Goal: Information Seeking & Learning: Learn about a topic

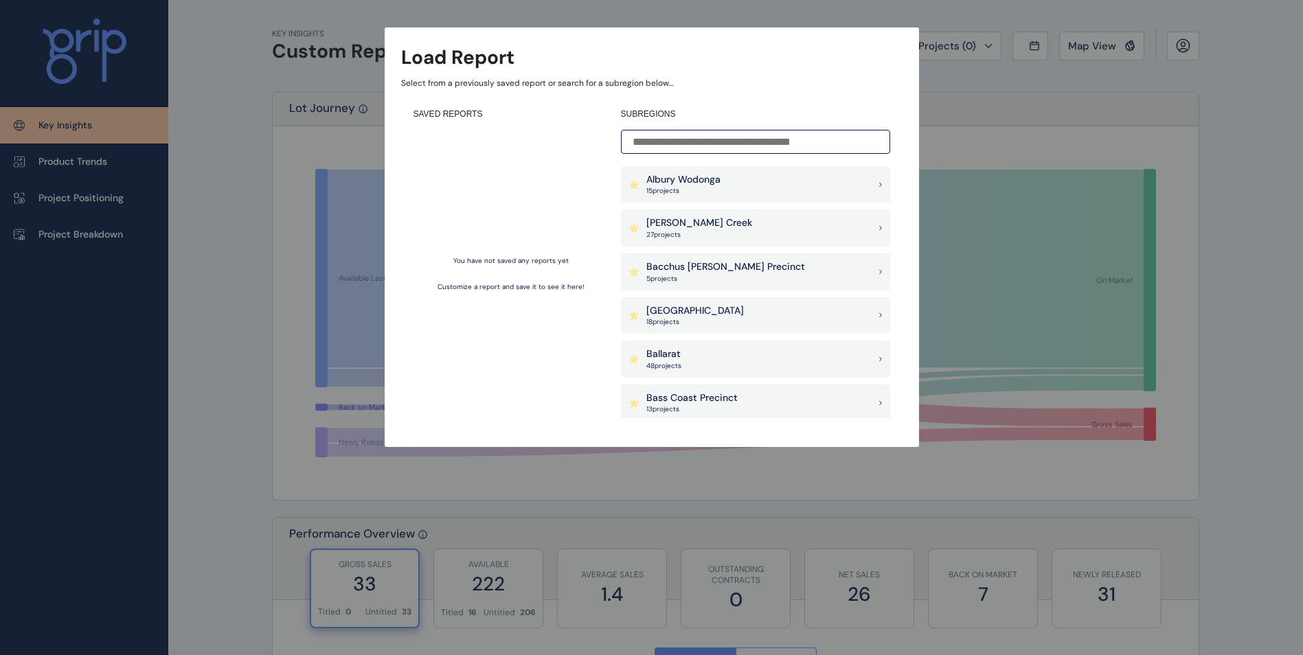
click at [738, 147] on input at bounding box center [755, 142] width 269 height 24
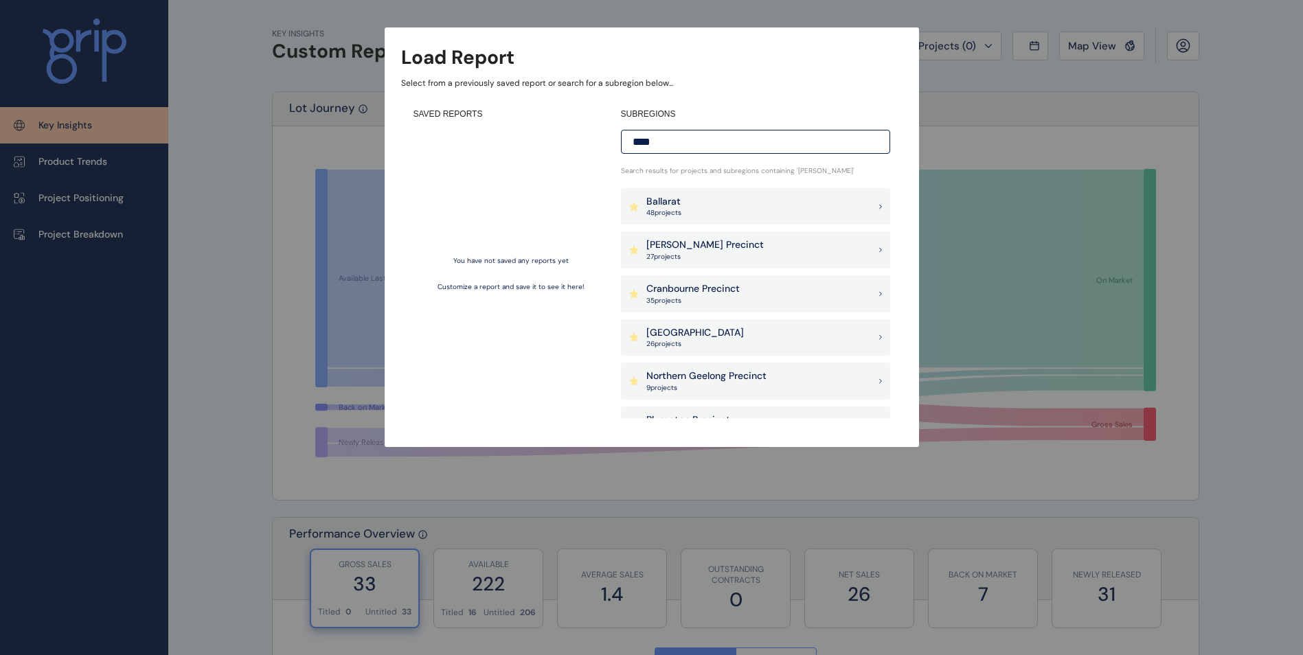
type input "****"
click at [723, 200] on div "Ballarat 48 project s" at bounding box center [755, 206] width 269 height 37
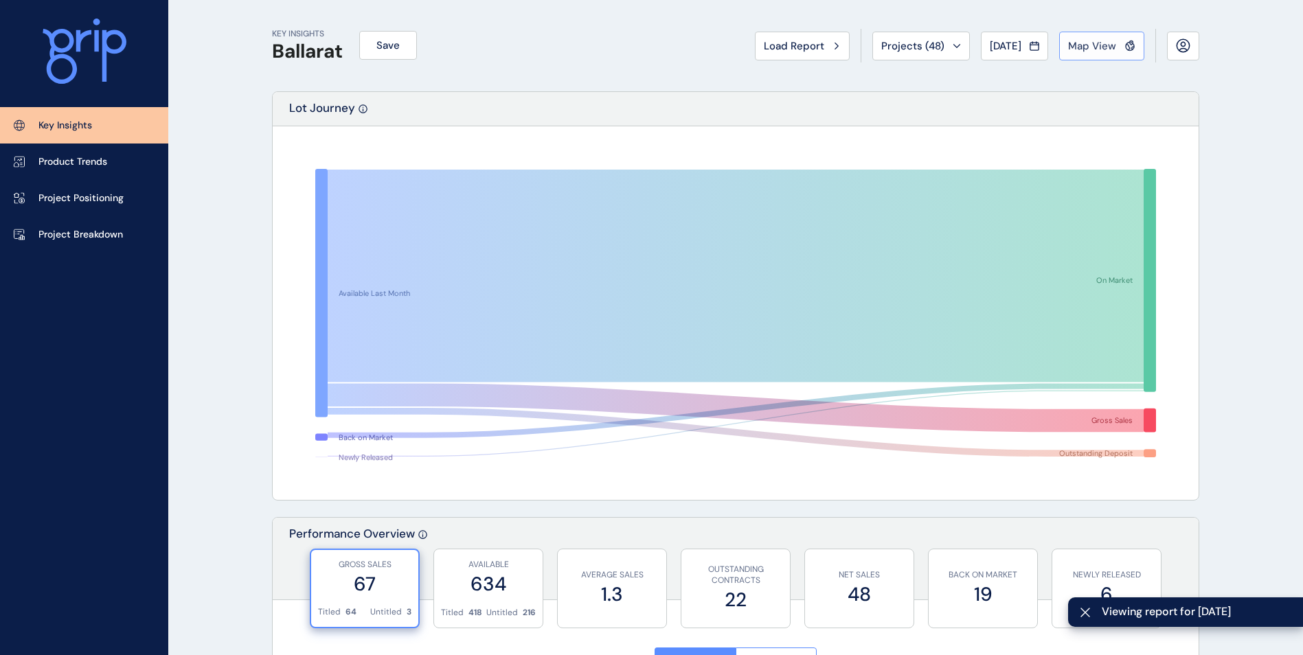
click at [1105, 52] on span "Map View" at bounding box center [1092, 46] width 48 height 14
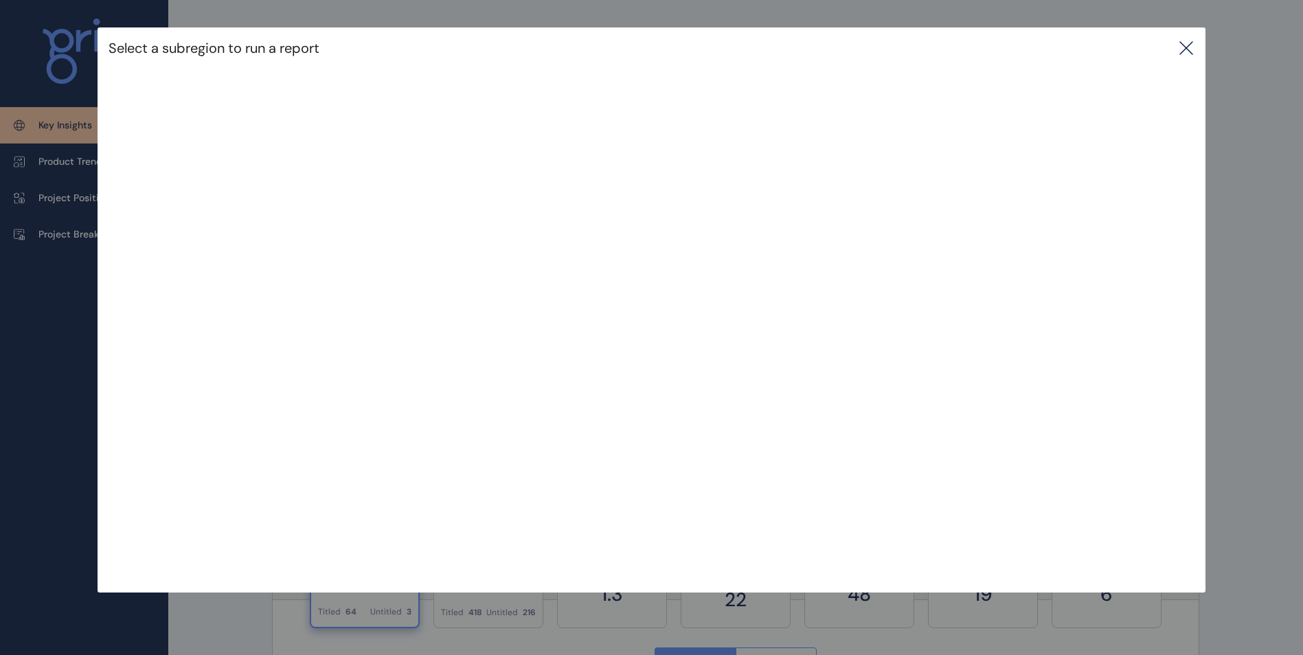
click at [1187, 55] on icon at bounding box center [1186, 48] width 16 height 16
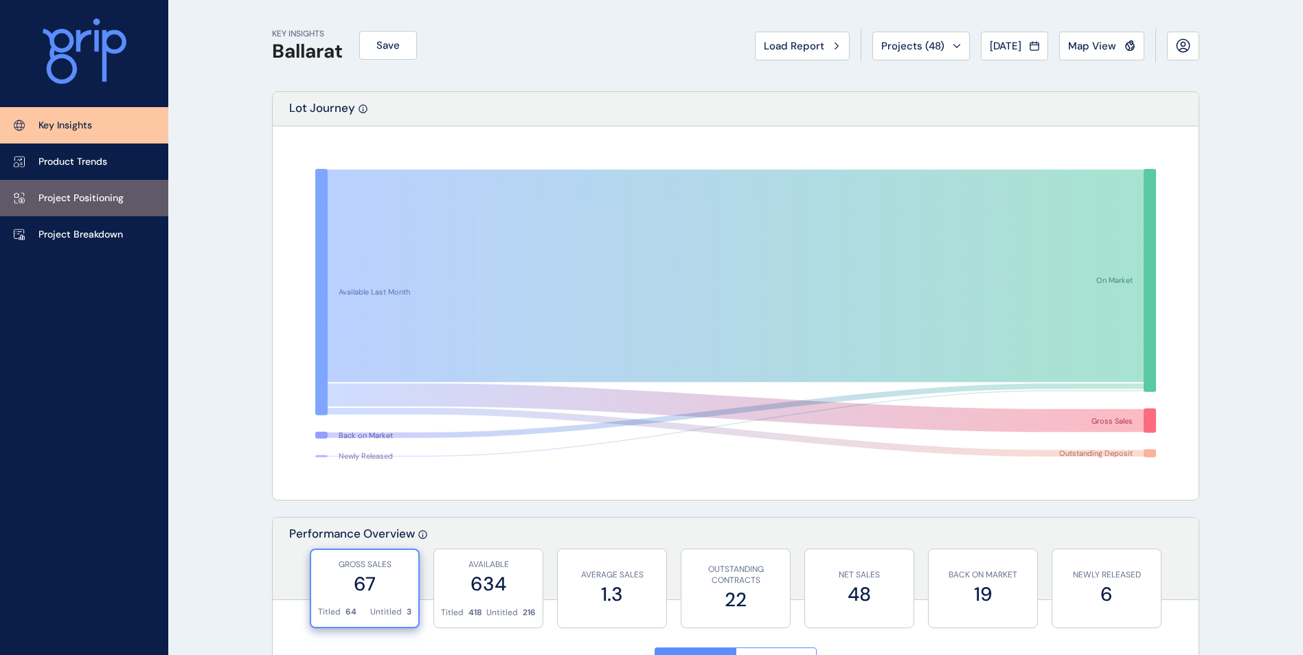
click at [60, 192] on p "Project Positioning" at bounding box center [80, 199] width 85 height 14
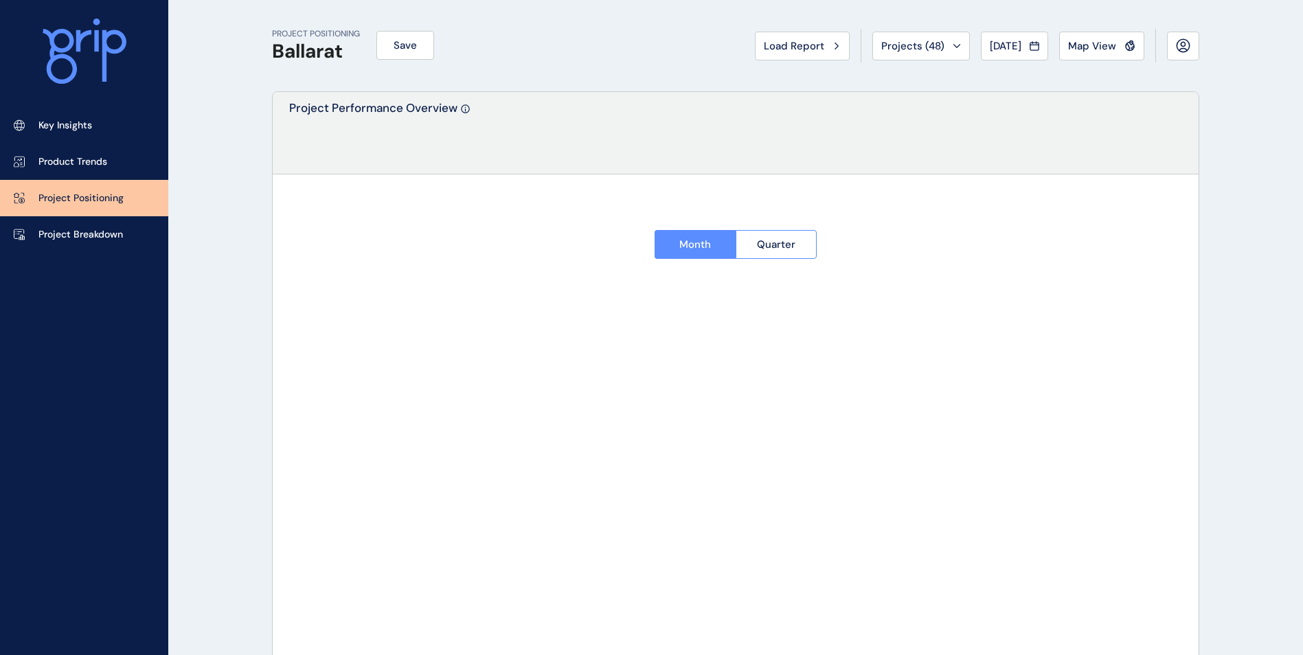
type input "**********"
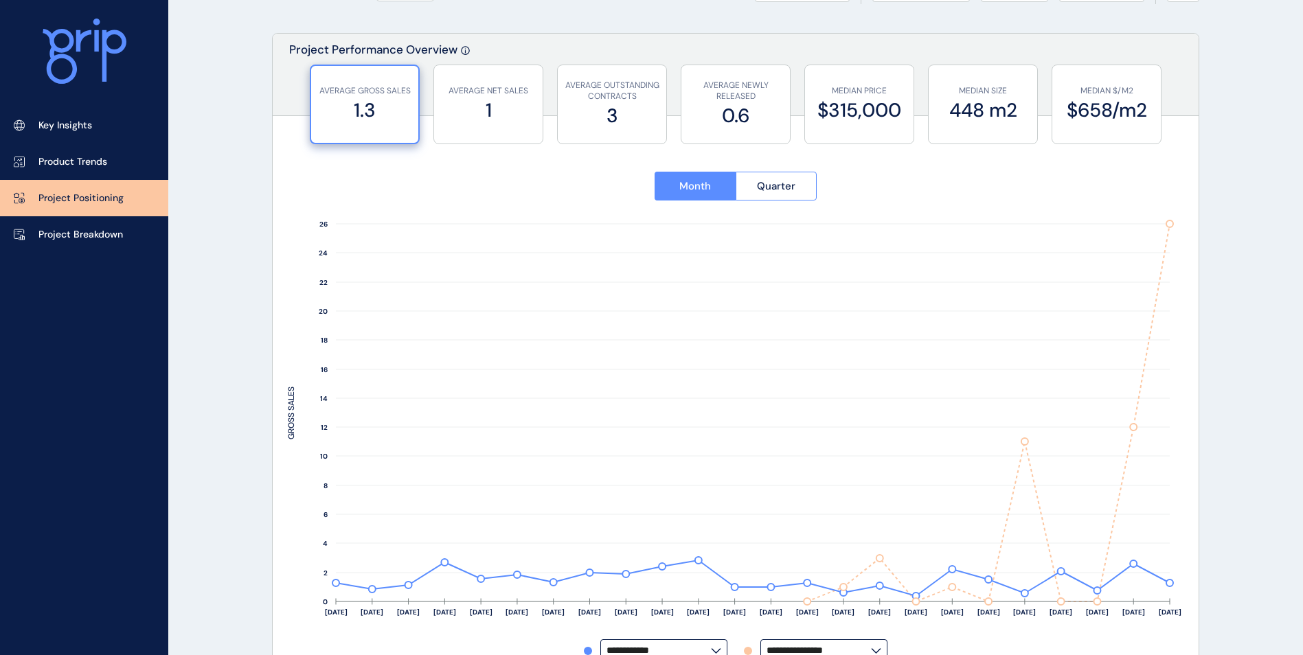
scroll to position [137, 0]
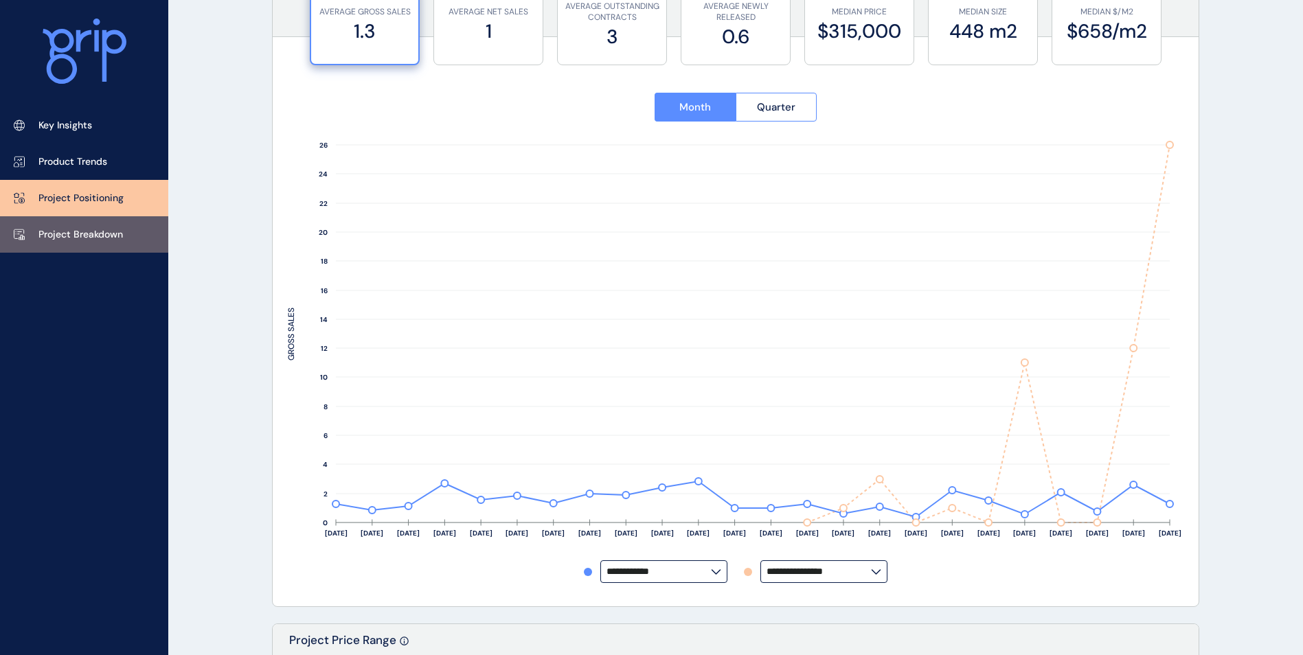
click at [82, 228] on p "Project Breakdown" at bounding box center [80, 235] width 84 height 14
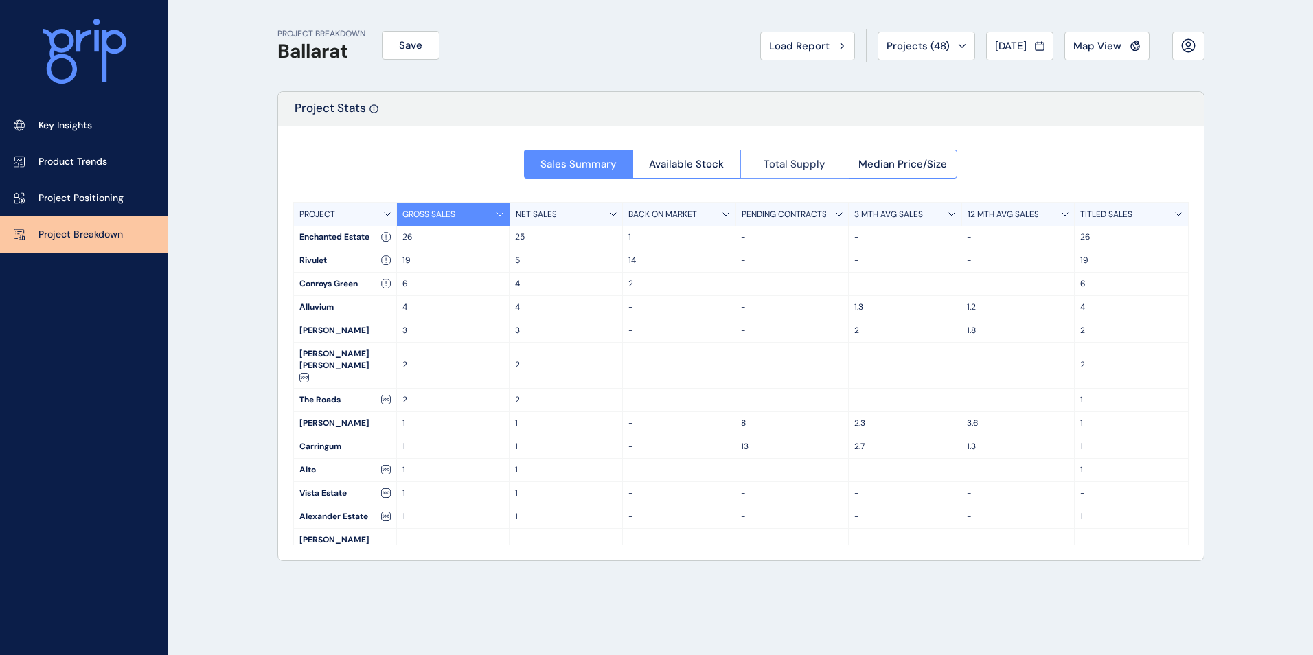
click at [807, 148] on div "Sales Summary Available Stock Total Supply Median Price/Size" at bounding box center [740, 159] width 433 height 37
click at [807, 157] on button "Total Supply" at bounding box center [794, 164] width 108 height 29
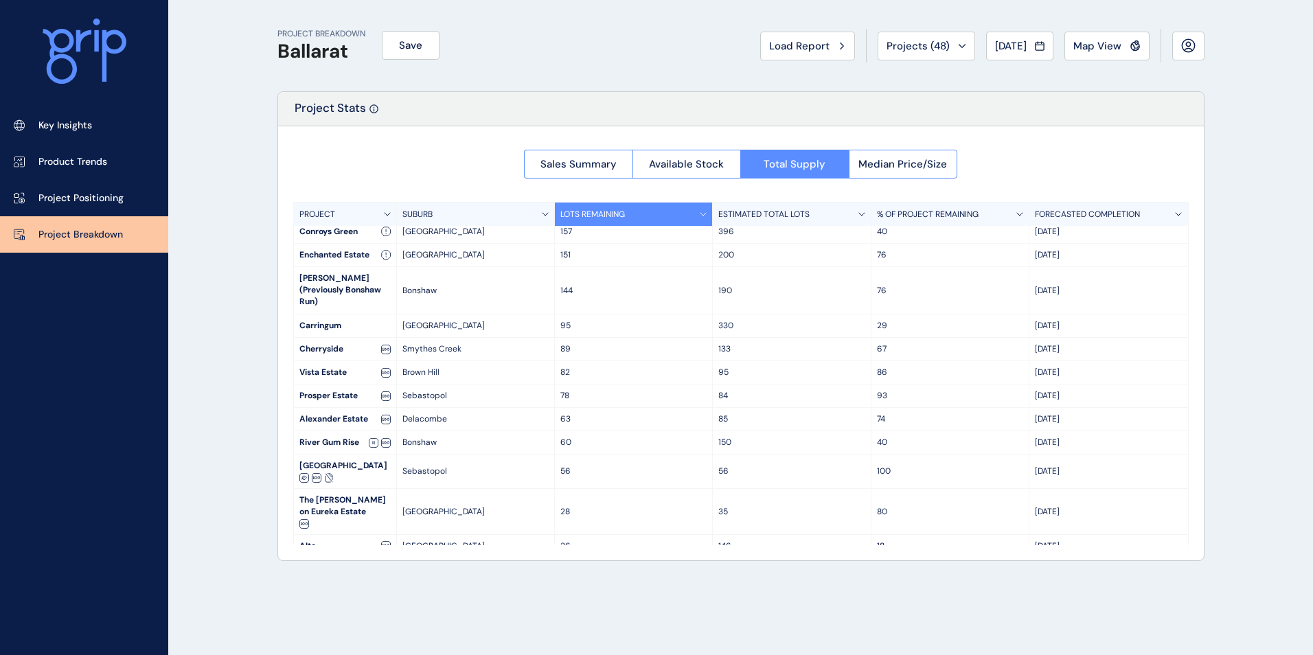
scroll to position [140, 0]
